Goal: Information Seeking & Learning: Find specific page/section

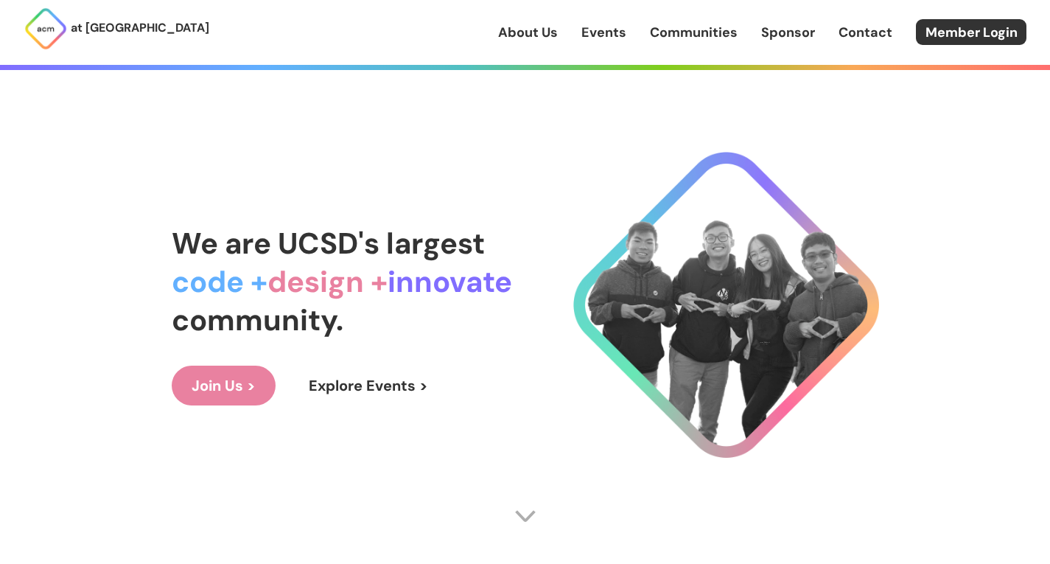
click at [512, 35] on link "About Us" at bounding box center [528, 32] width 60 height 19
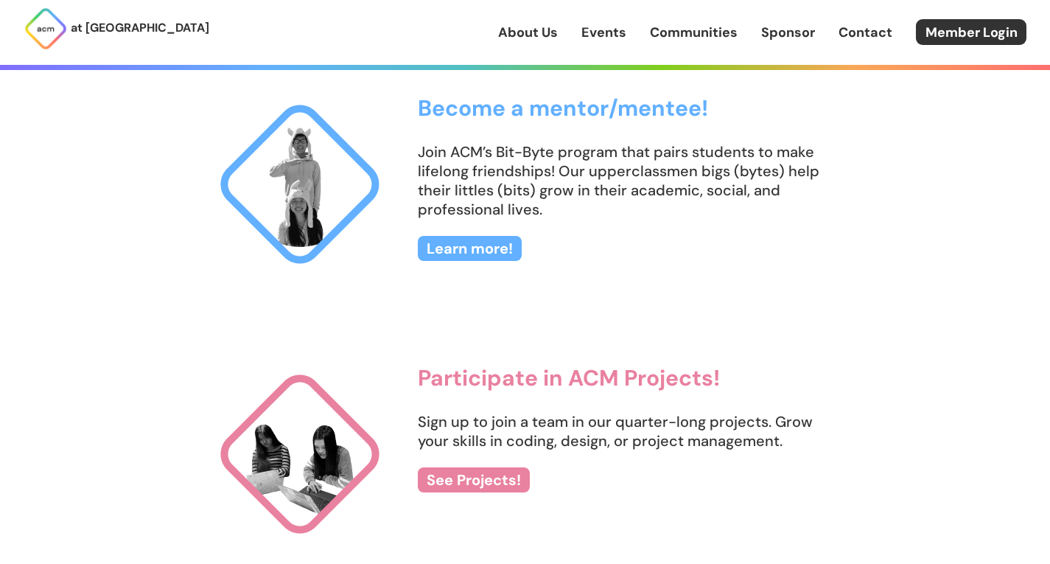
scroll to position [1586, 0]
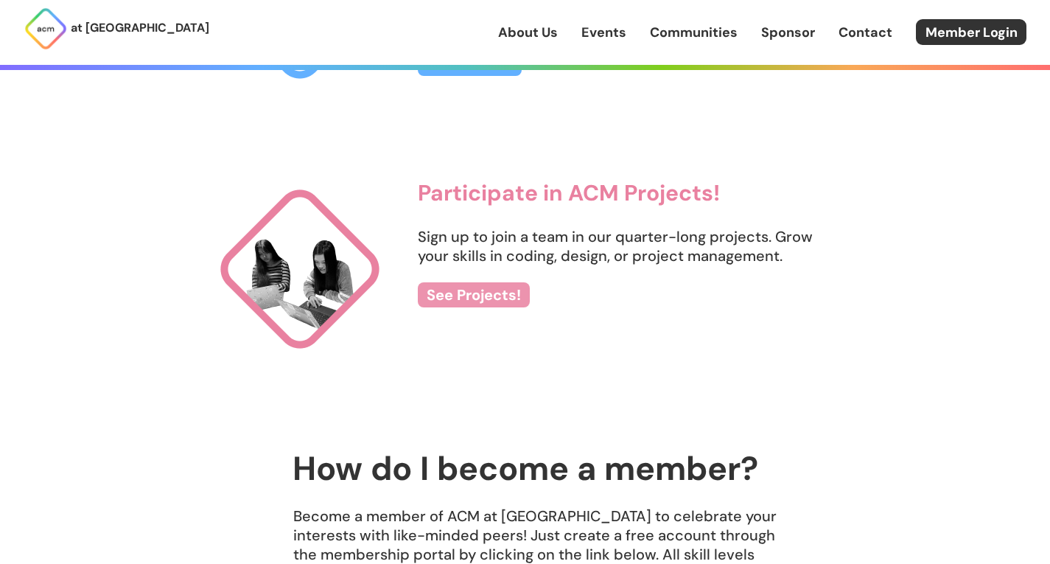
click at [467, 292] on link "See Projects!" at bounding box center [474, 294] width 112 height 25
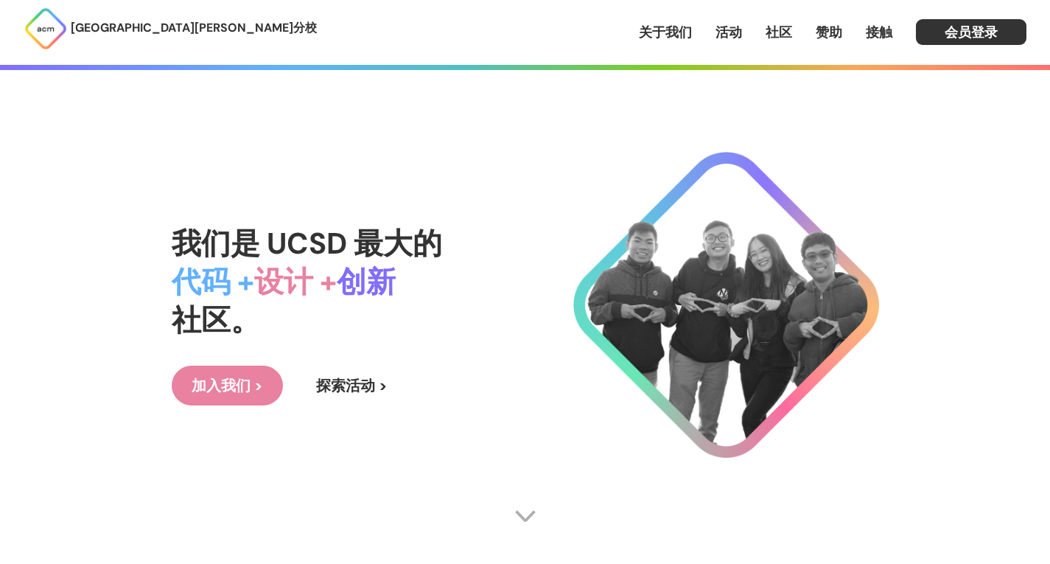
click at [731, 34] on font "活动" at bounding box center [729, 33] width 27 height 18
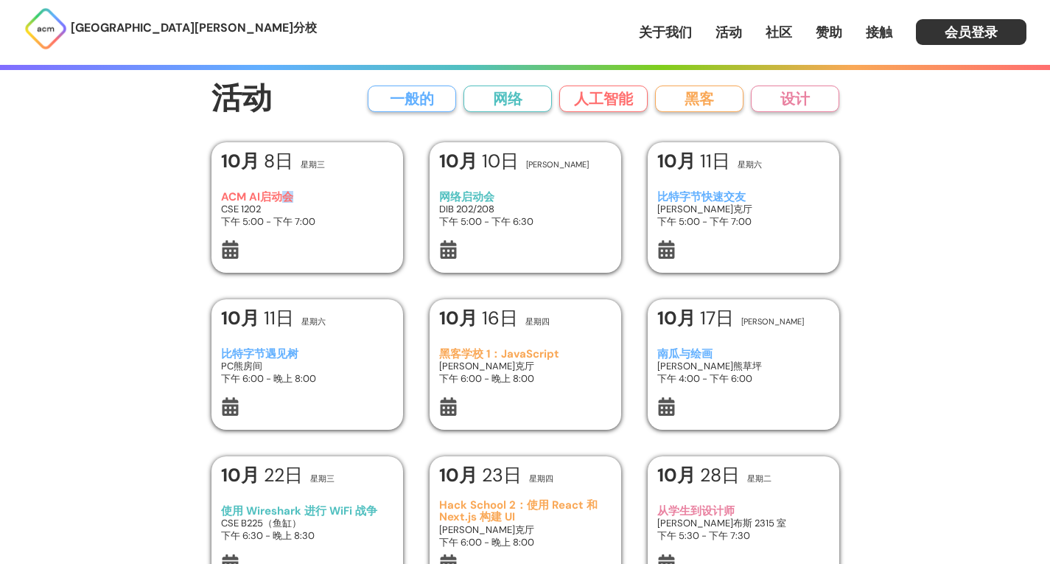
drag, startPoint x: 220, startPoint y: 206, endPoint x: 285, endPoint y: 202, distance: 65.8
click at [285, 202] on div "[DATE] ACM AI启动会 CSE 1202 下午 5:00 - 下午 7:00" at bounding box center [308, 207] width 192 height 130
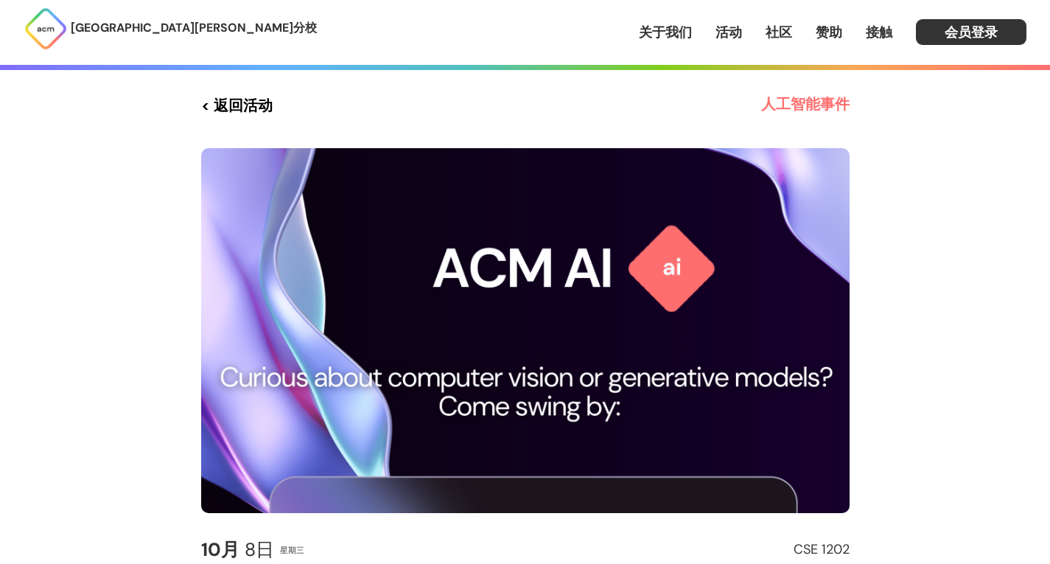
click at [209, 103] on font "< 返回活动" at bounding box center [237, 105] width 72 height 19
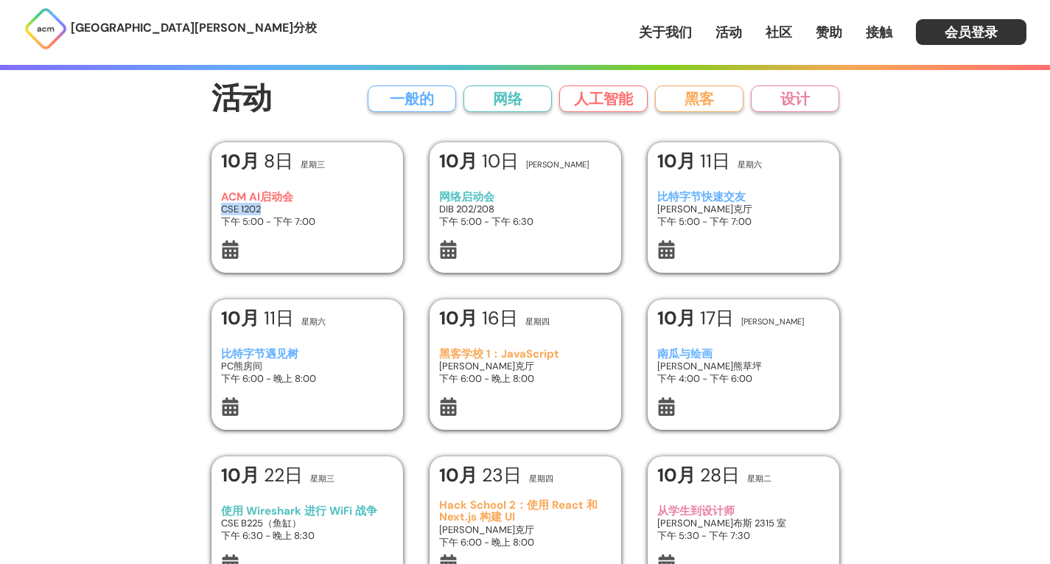
drag, startPoint x: 220, startPoint y: 208, endPoint x: 262, endPoint y: 207, distance: 42.8
click at [262, 207] on div "[DATE] ACM AI启动会 CSE 1202 下午 5:00 - 下午 7:00" at bounding box center [308, 207] width 192 height 130
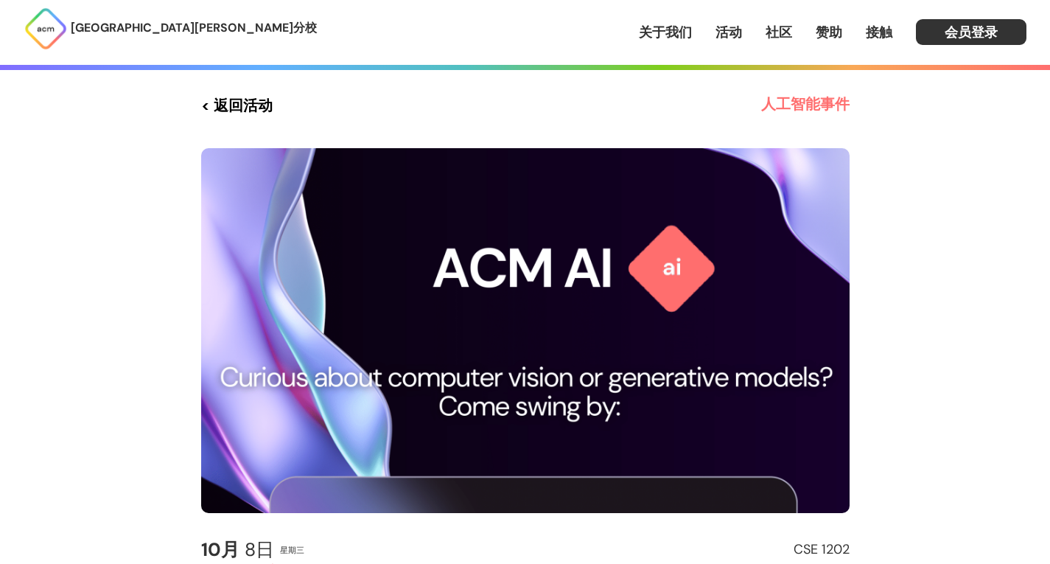
click at [205, 108] on font "< 返回活动" at bounding box center [237, 105] width 72 height 19
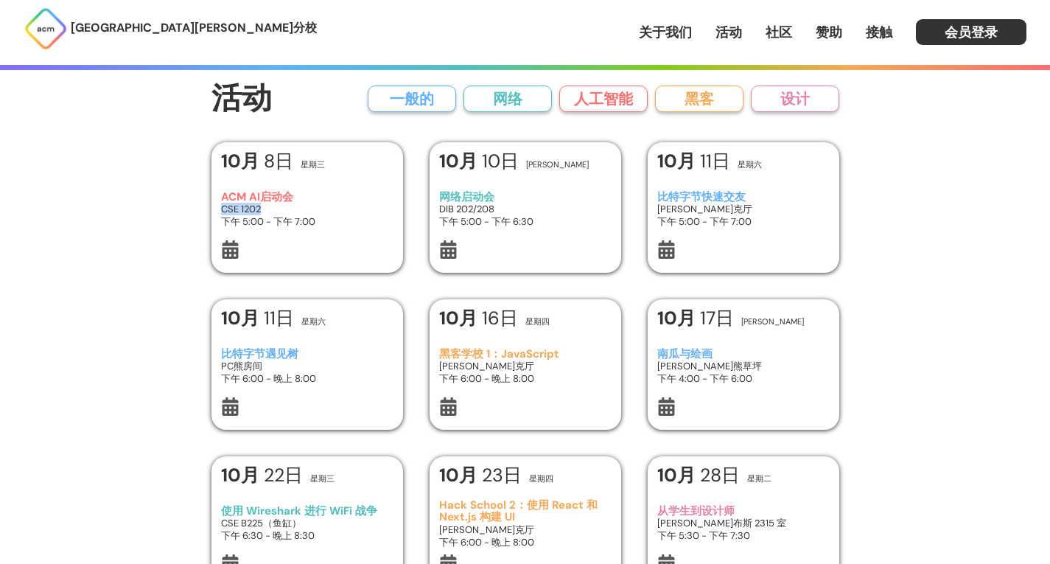
drag, startPoint x: 222, startPoint y: 211, endPoint x: 260, endPoint y: 210, distance: 38.3
click at [260, 210] on font "CSE 1202" at bounding box center [241, 209] width 40 height 13
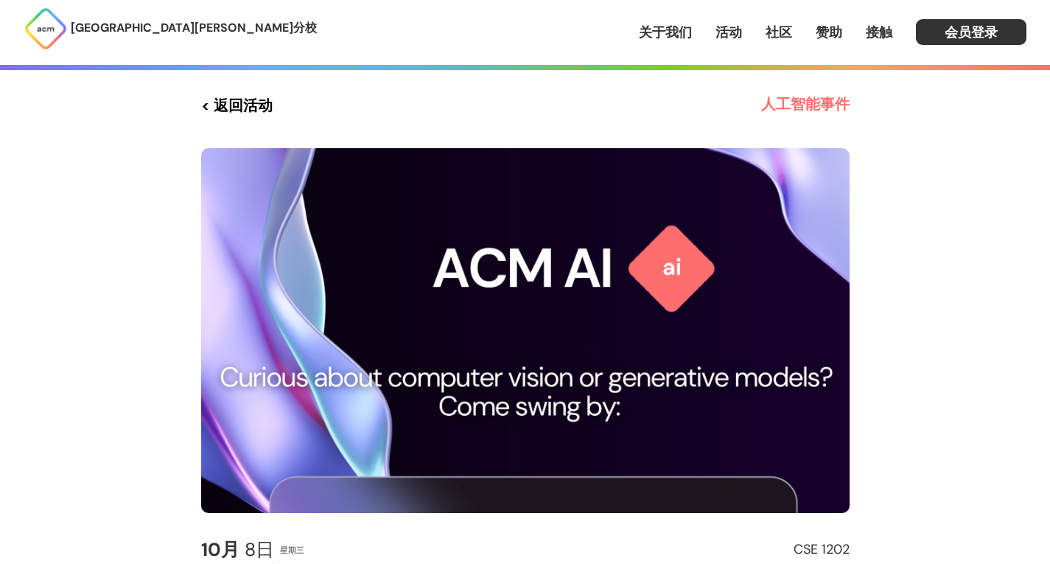
click at [209, 108] on font "< 返回活动" at bounding box center [237, 105] width 72 height 19
